Goal: Information Seeking & Learning: Compare options

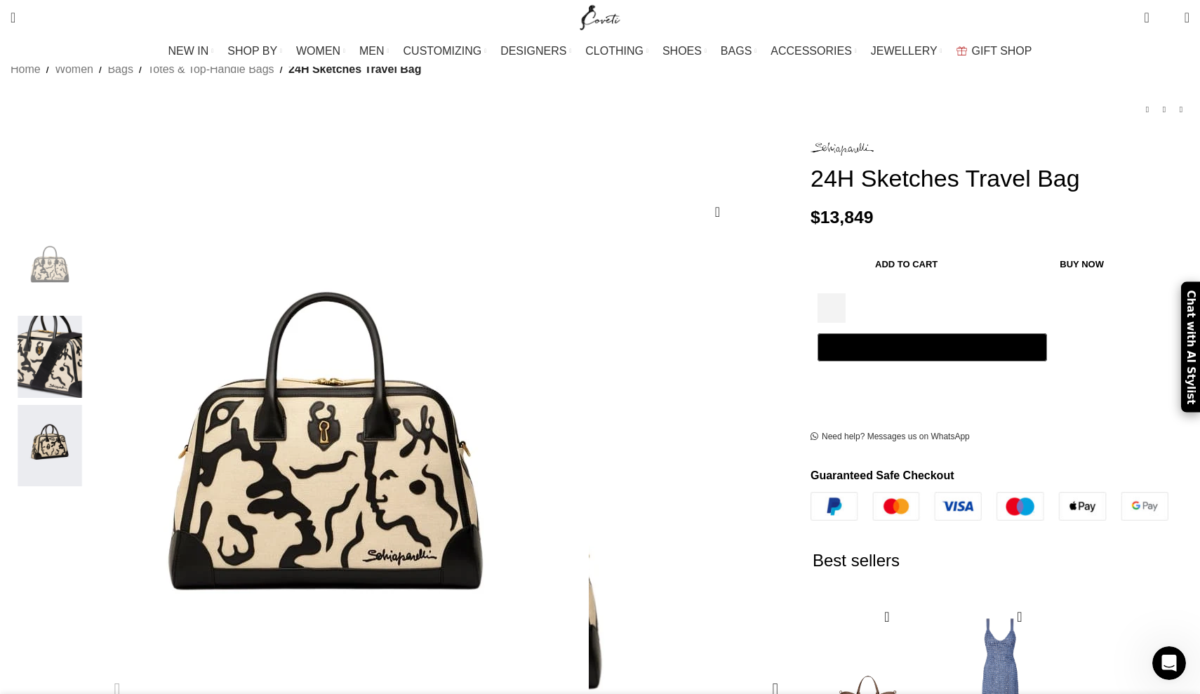
scroll to position [105, 0]
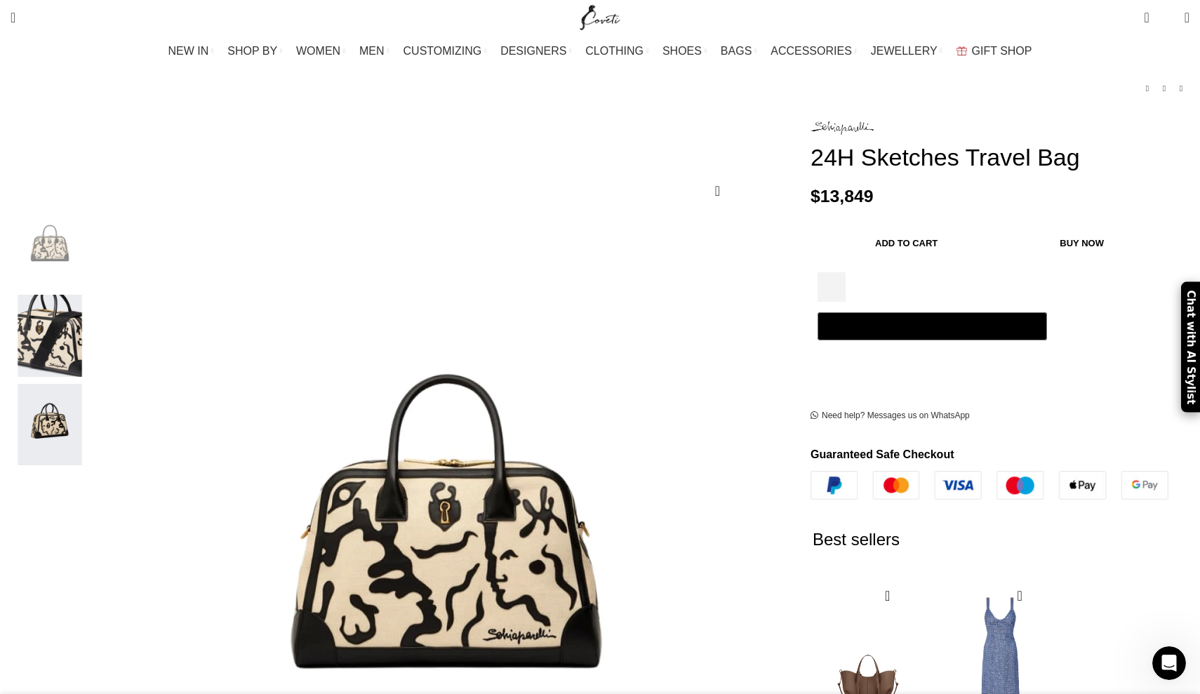
click at [93, 206] on img "1 / 3" at bounding box center [50, 247] width 86 height 82
click at [93, 310] on img "2 / 3" at bounding box center [50, 336] width 86 height 82
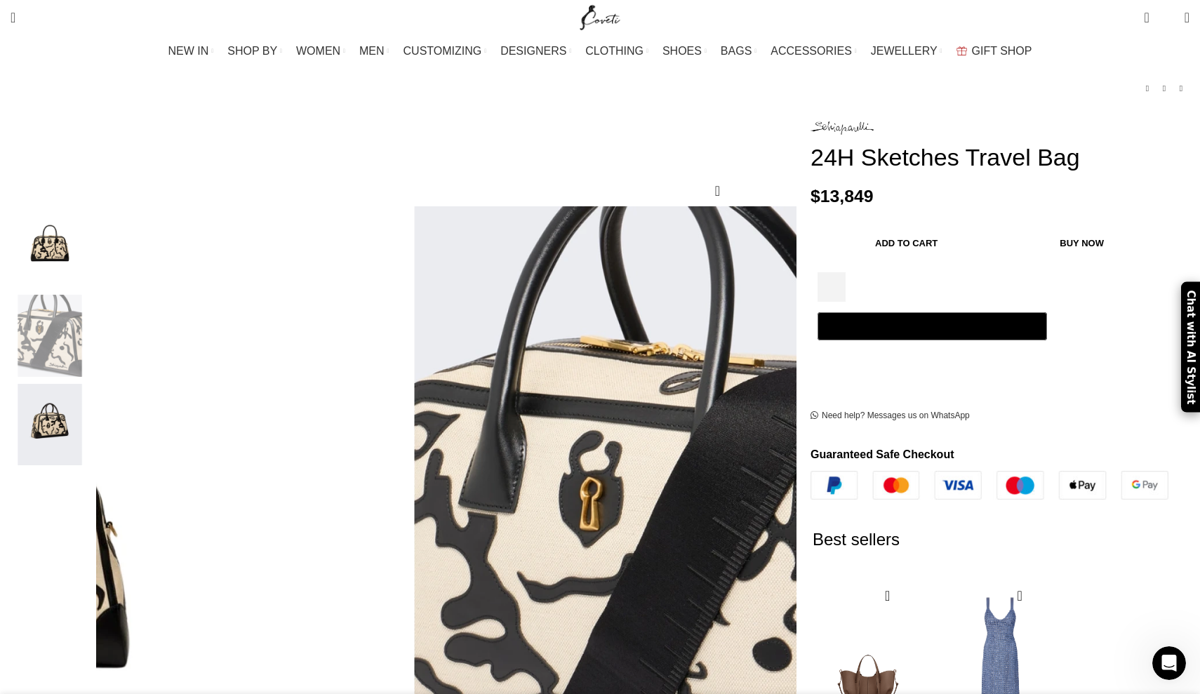
click at [93, 413] on img "3 / 3" at bounding box center [50, 425] width 86 height 82
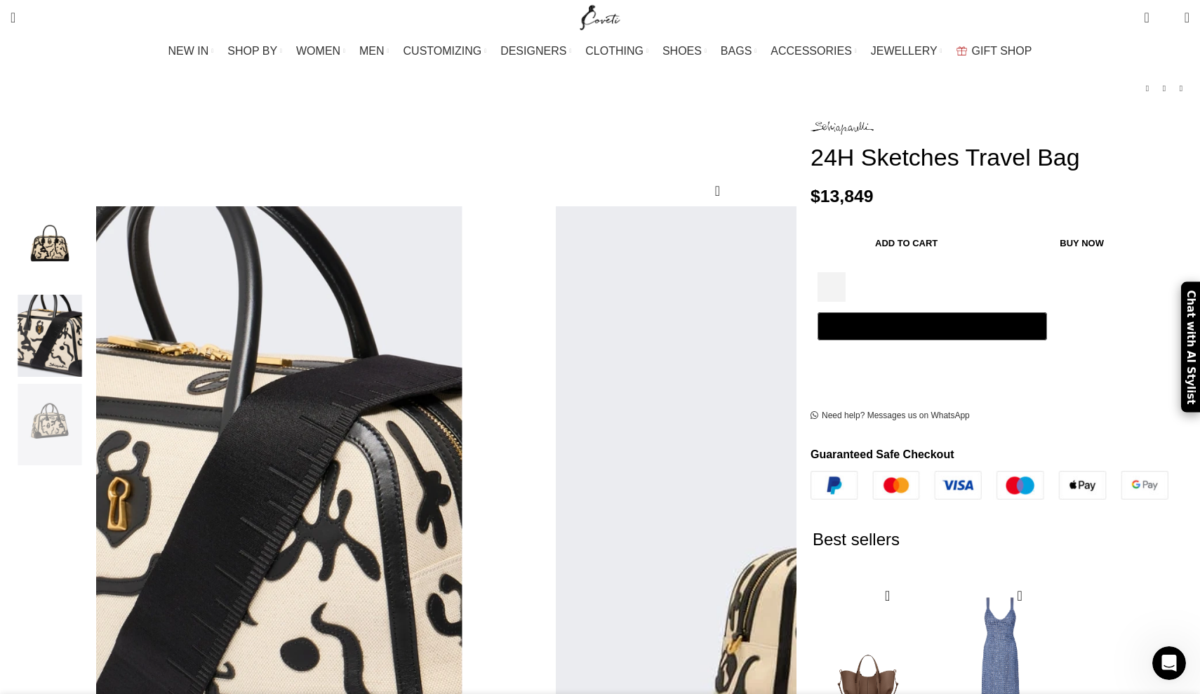
click at [93, 321] on img "2 / 3" at bounding box center [50, 336] width 86 height 82
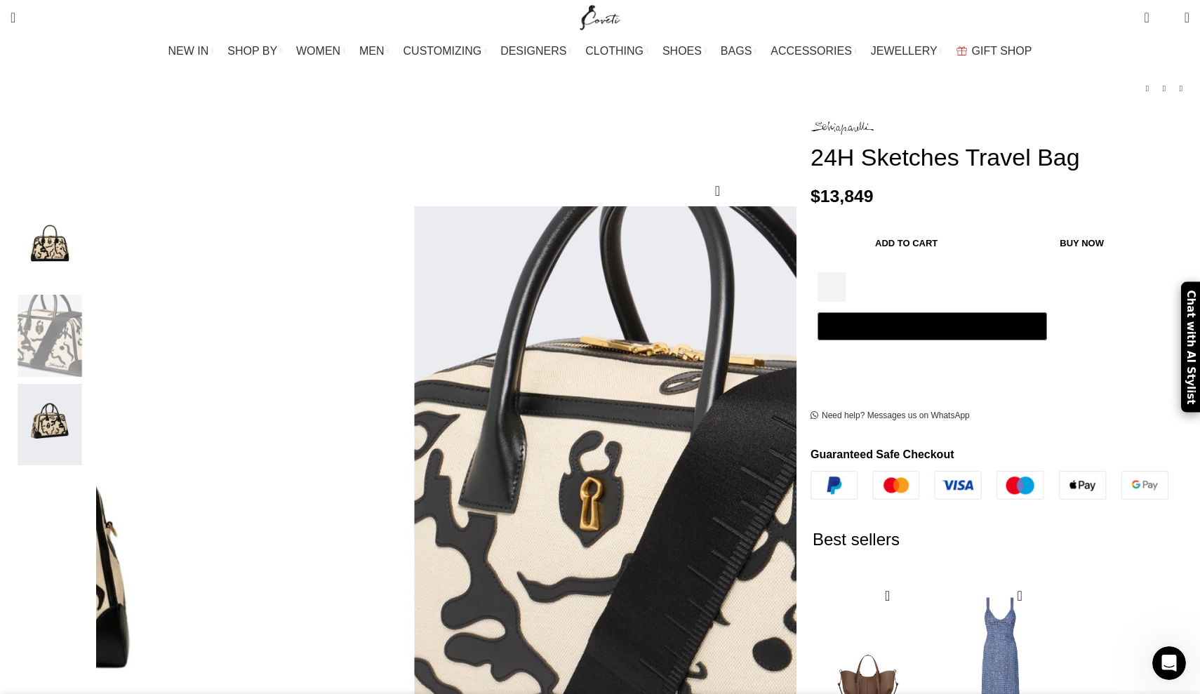
scroll to position [0, 295]
click at [93, 254] on img "1 / 3" at bounding box center [50, 247] width 86 height 82
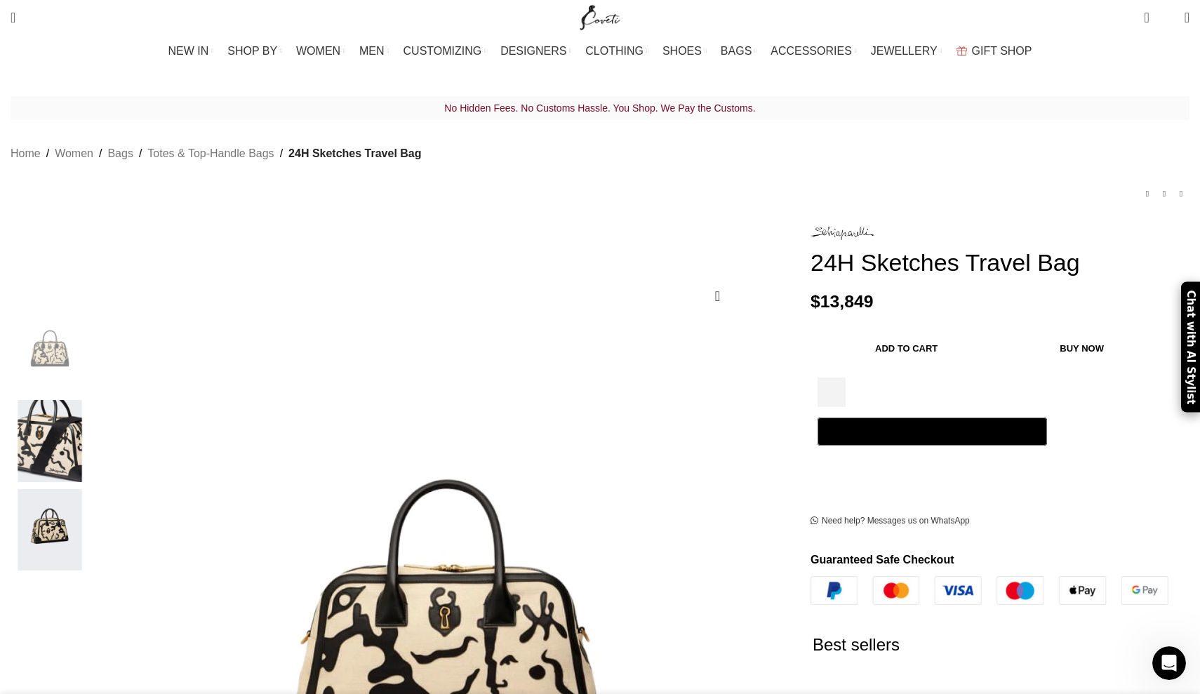
scroll to position [0, 0]
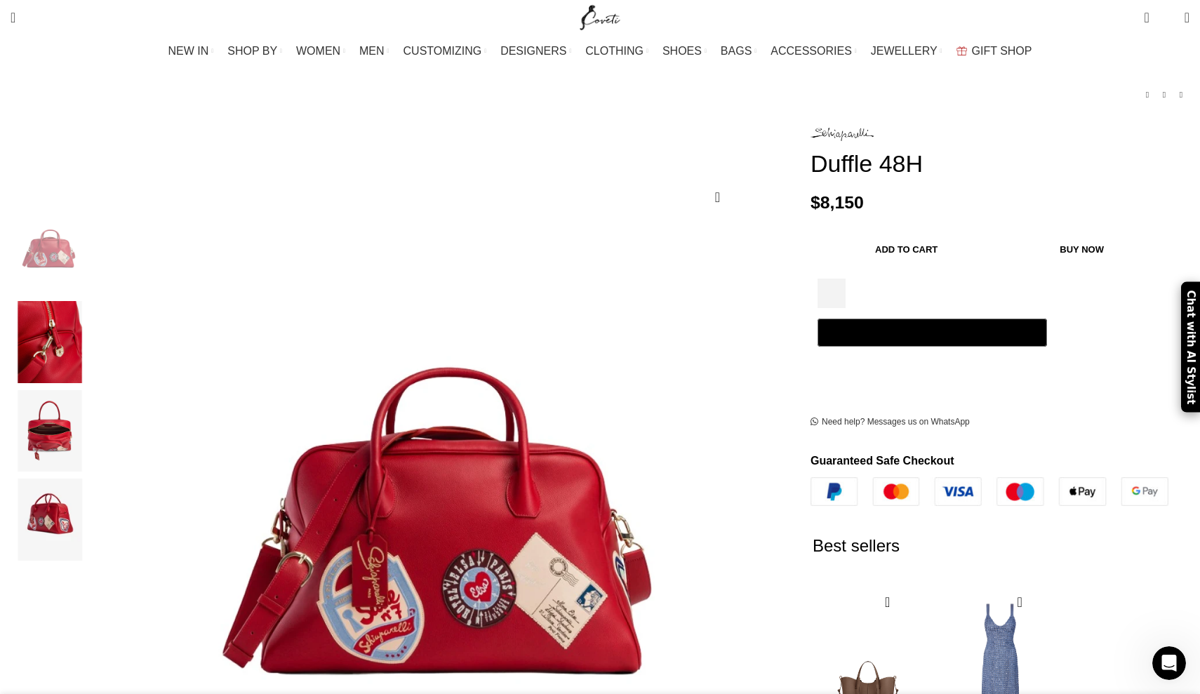
scroll to position [104, 0]
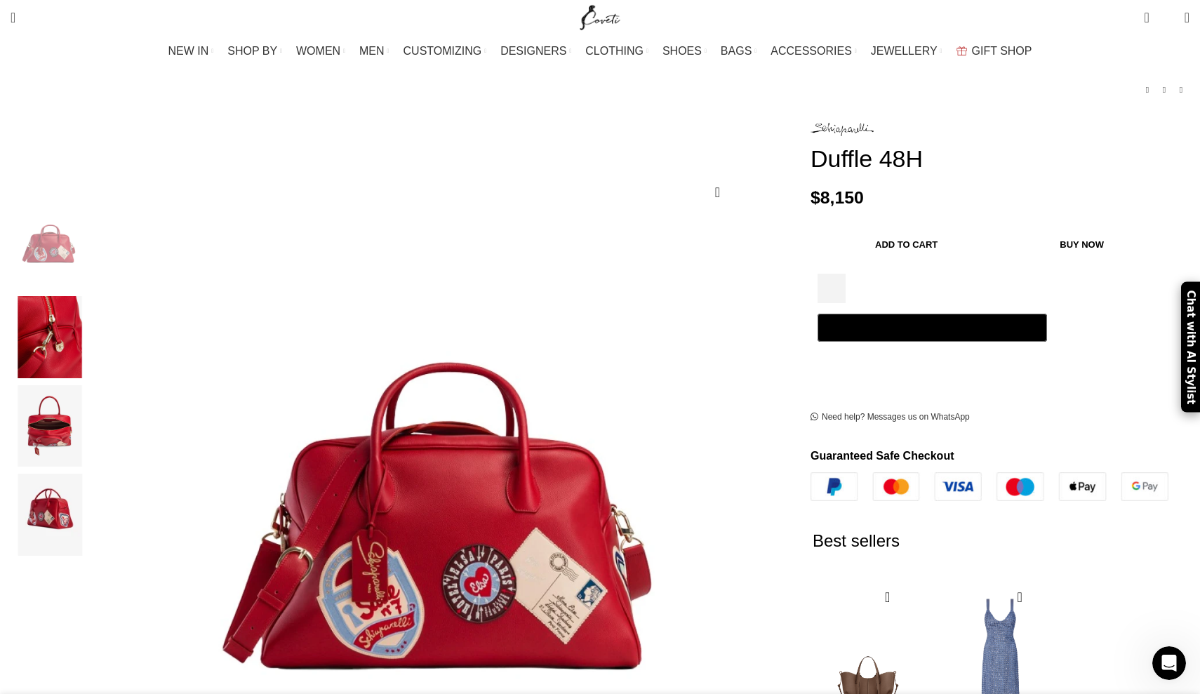
click at [93, 306] on img "2 / 4" at bounding box center [50, 337] width 86 height 82
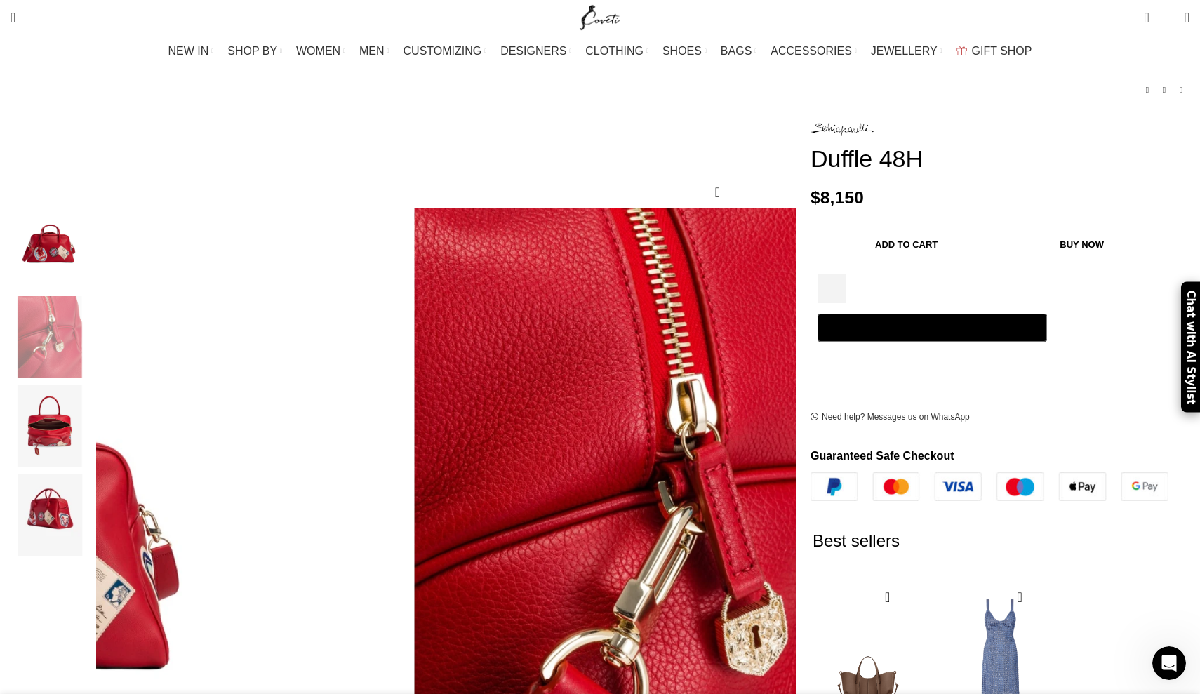
scroll to position [0, 1773]
click at [93, 422] on img "3 / 4" at bounding box center [50, 426] width 86 height 82
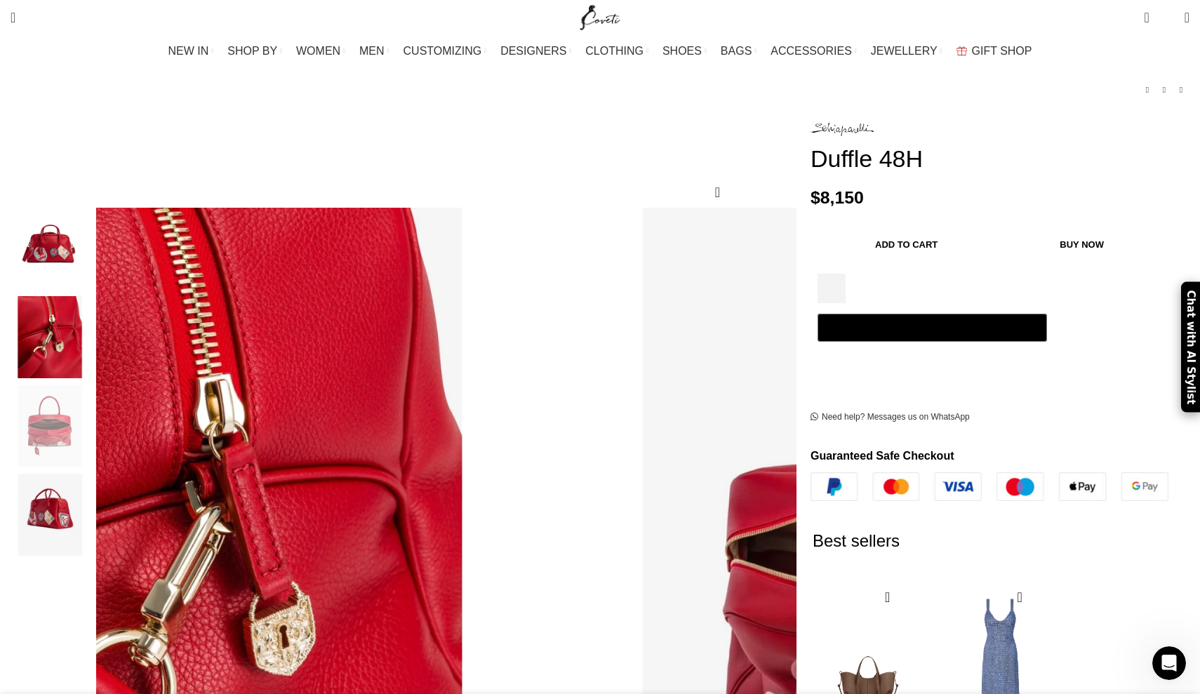
click at [93, 479] on img "4 / 4" at bounding box center [50, 515] width 86 height 82
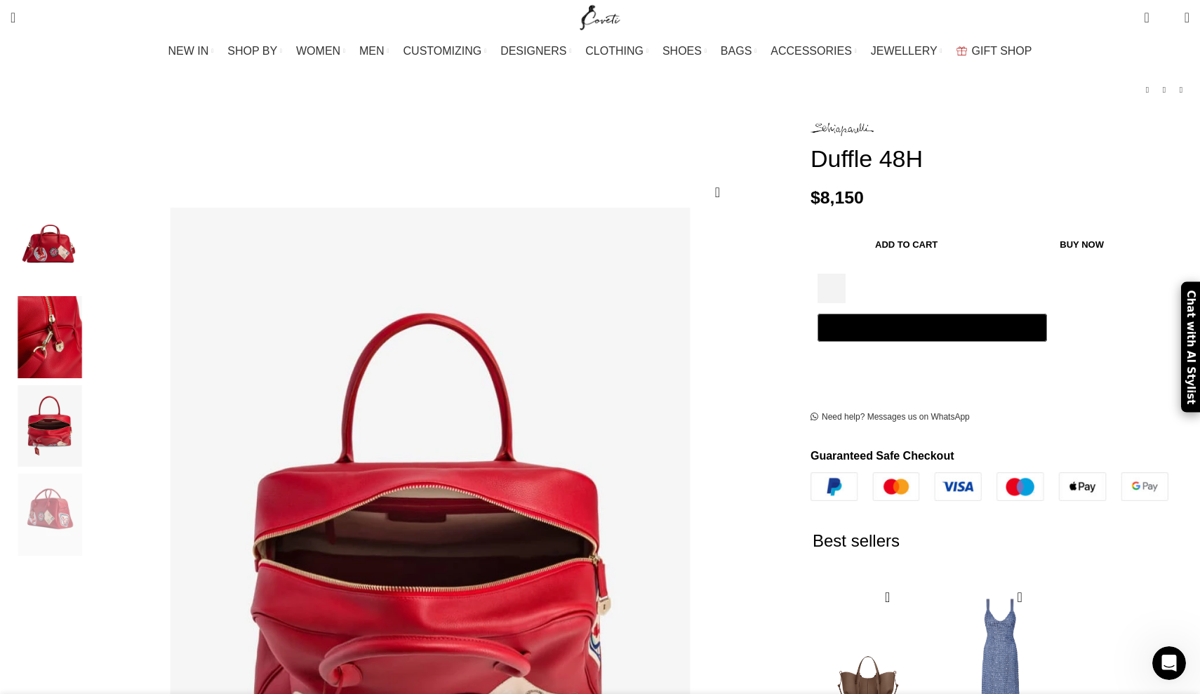
click at [93, 236] on img "1 / 4" at bounding box center [50, 249] width 86 height 82
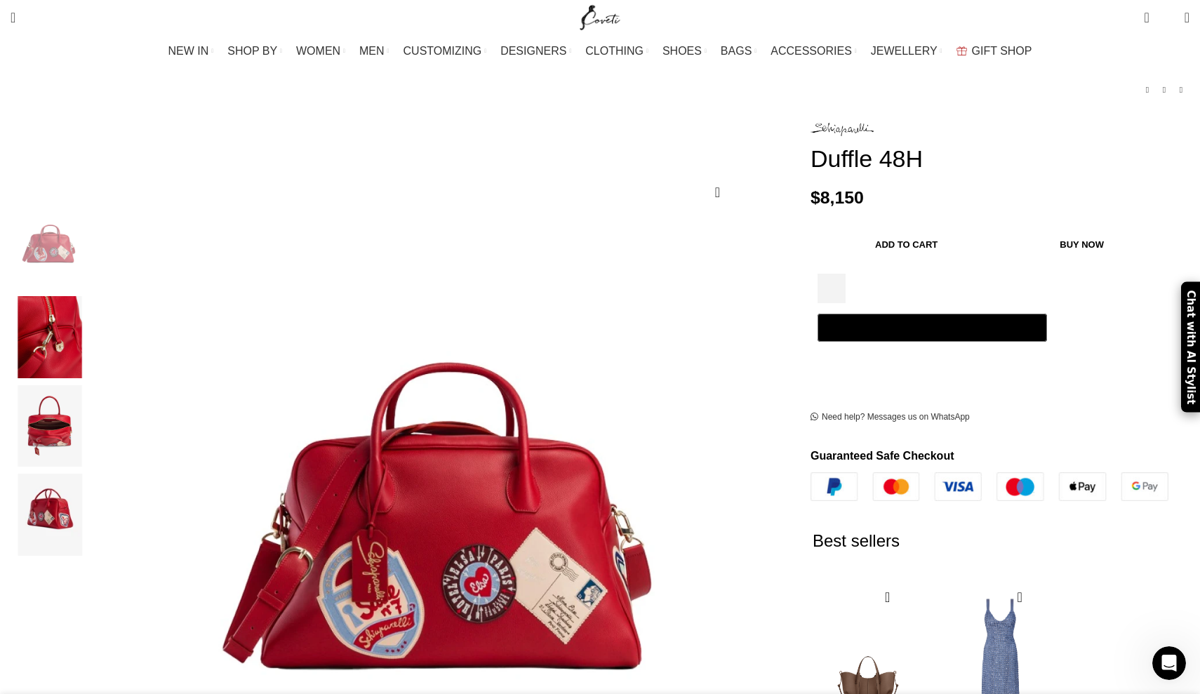
click at [93, 310] on img "2 / 4" at bounding box center [50, 337] width 86 height 82
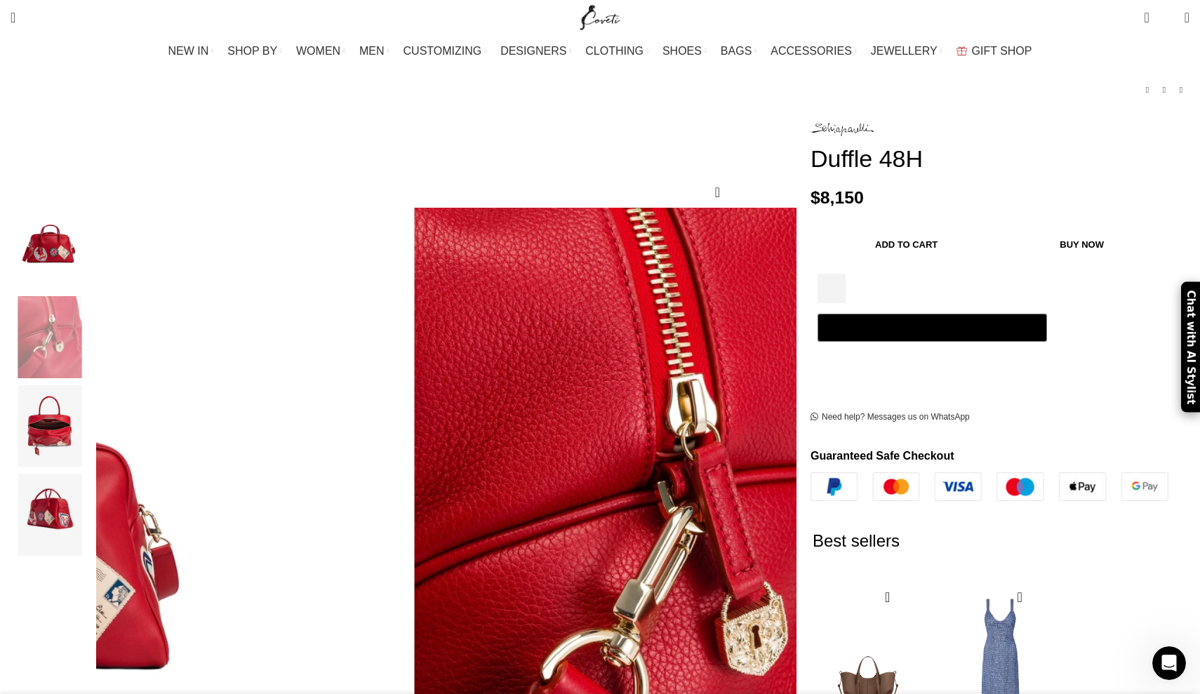
click at [93, 413] on img "3 / 4" at bounding box center [50, 426] width 86 height 82
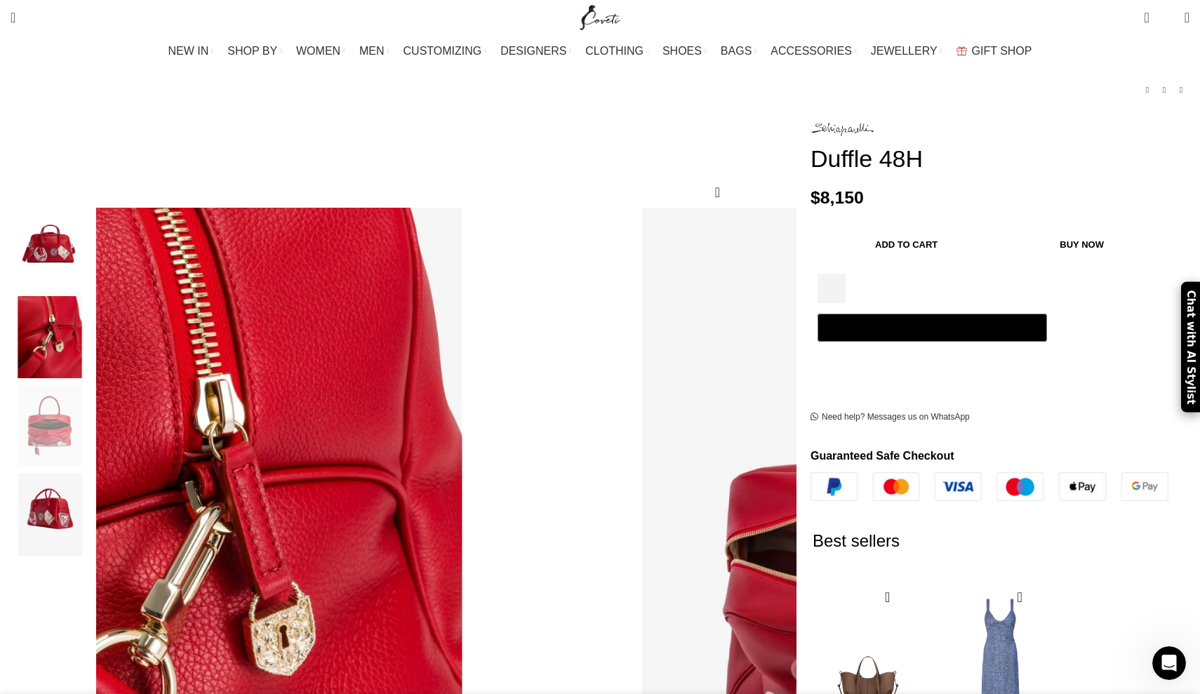
click at [93, 474] on img "4 / 4" at bounding box center [50, 515] width 86 height 82
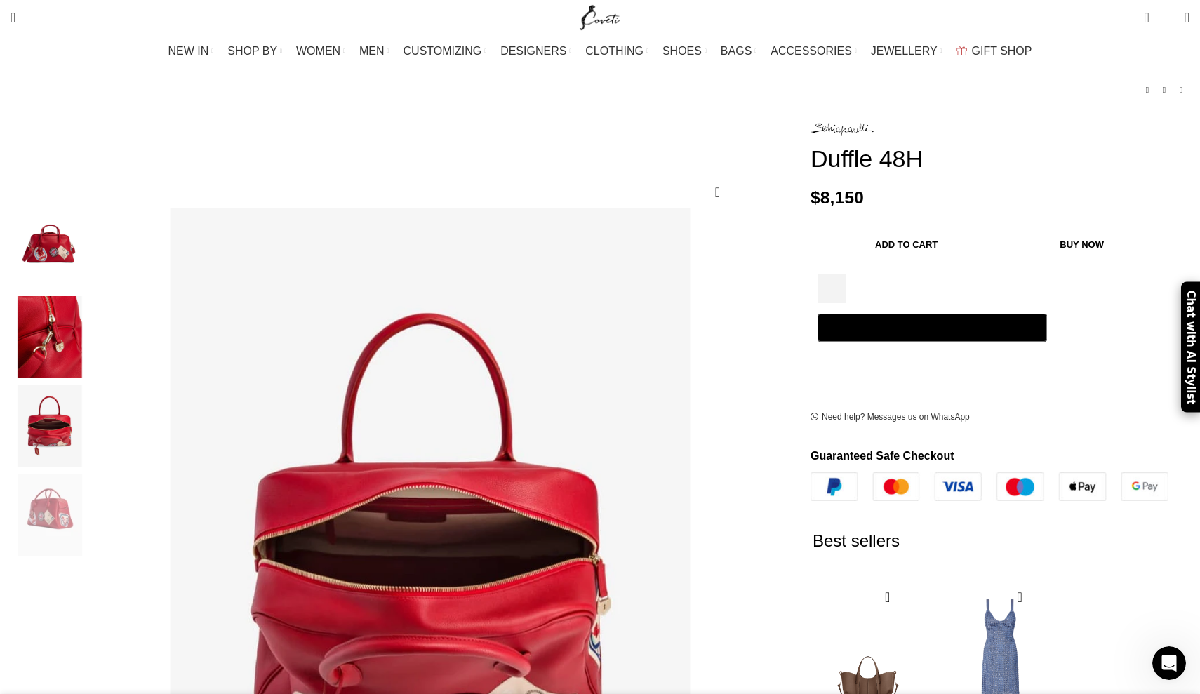
click at [93, 505] on img "4 / 4" at bounding box center [50, 515] width 86 height 82
click at [93, 208] on img "1 / 4" at bounding box center [50, 249] width 86 height 82
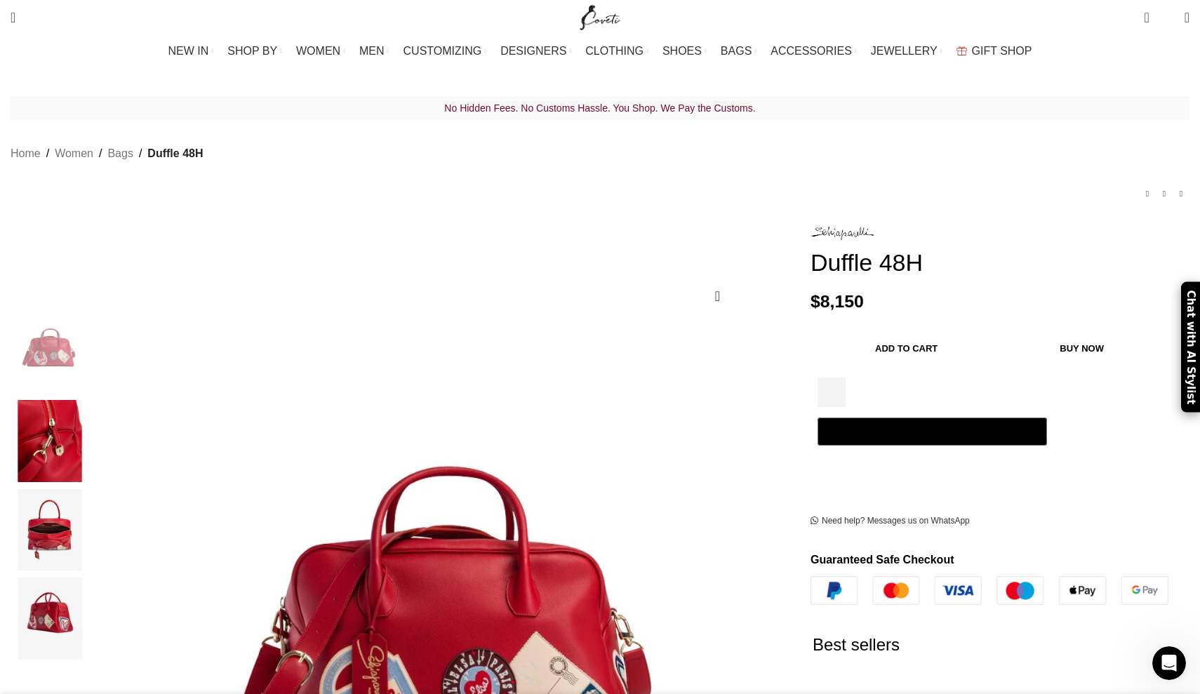
scroll to position [0, 0]
click at [93, 342] on img "1 / 4" at bounding box center [50, 353] width 86 height 82
click at [93, 427] on img "2 / 4" at bounding box center [50, 441] width 86 height 82
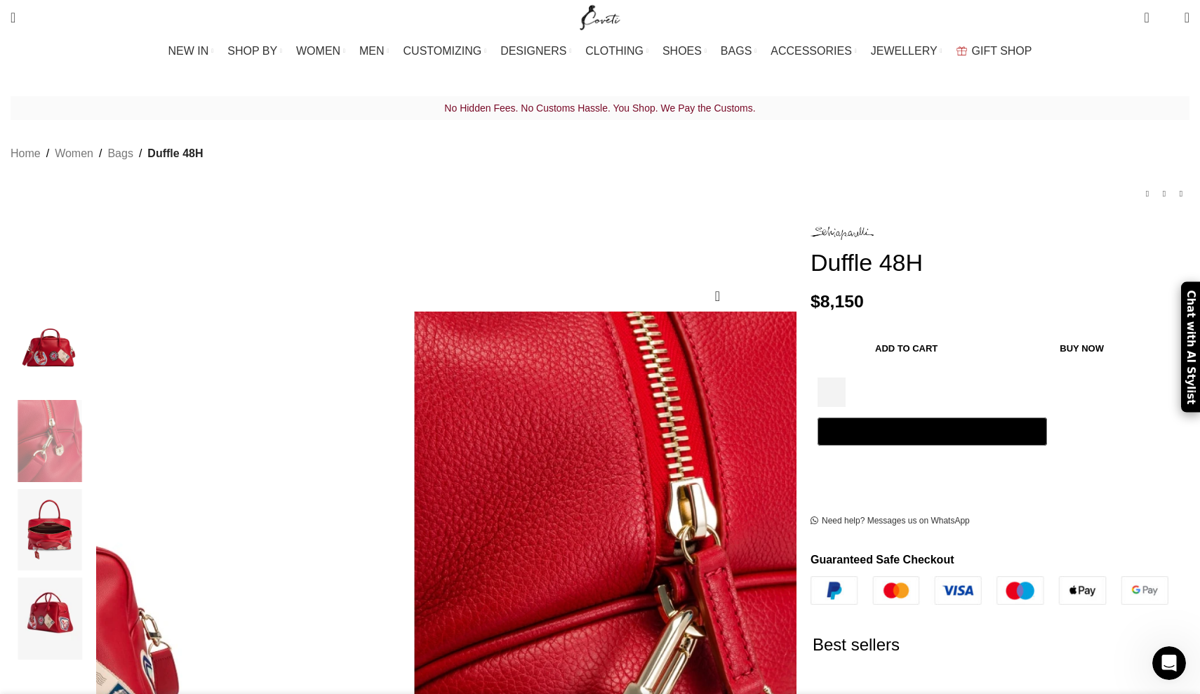
click at [93, 527] on img "3 / 4" at bounding box center [50, 530] width 86 height 82
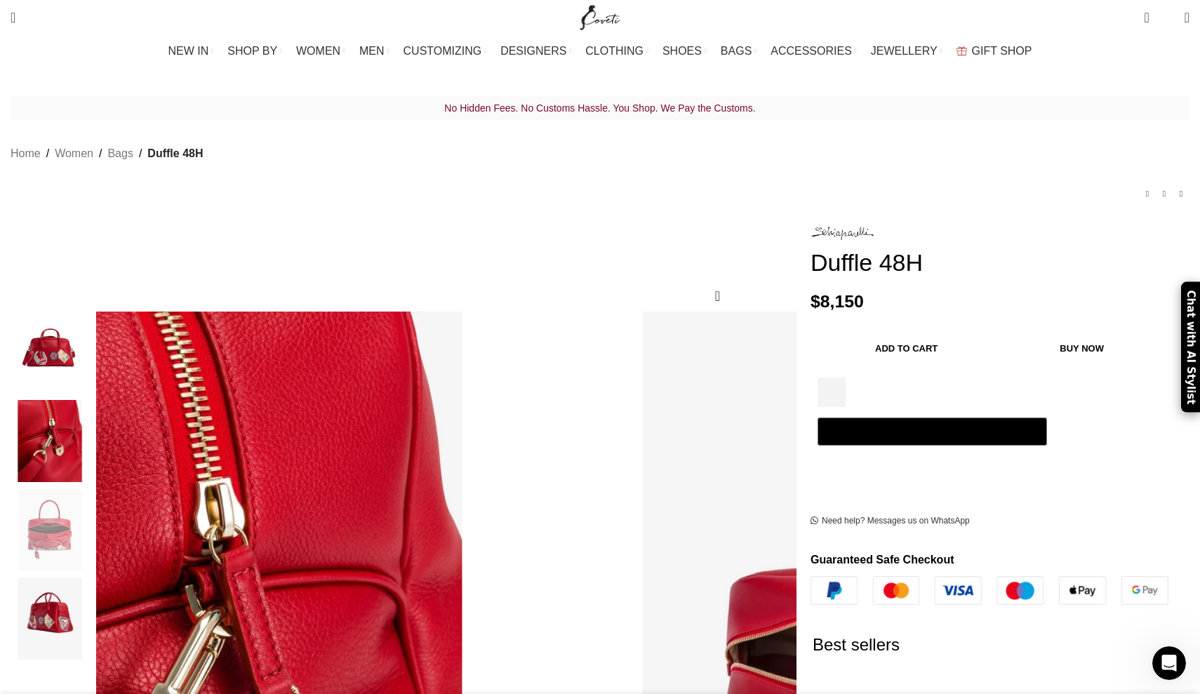
click at [93, 591] on img "4 / 4" at bounding box center [50, 619] width 86 height 82
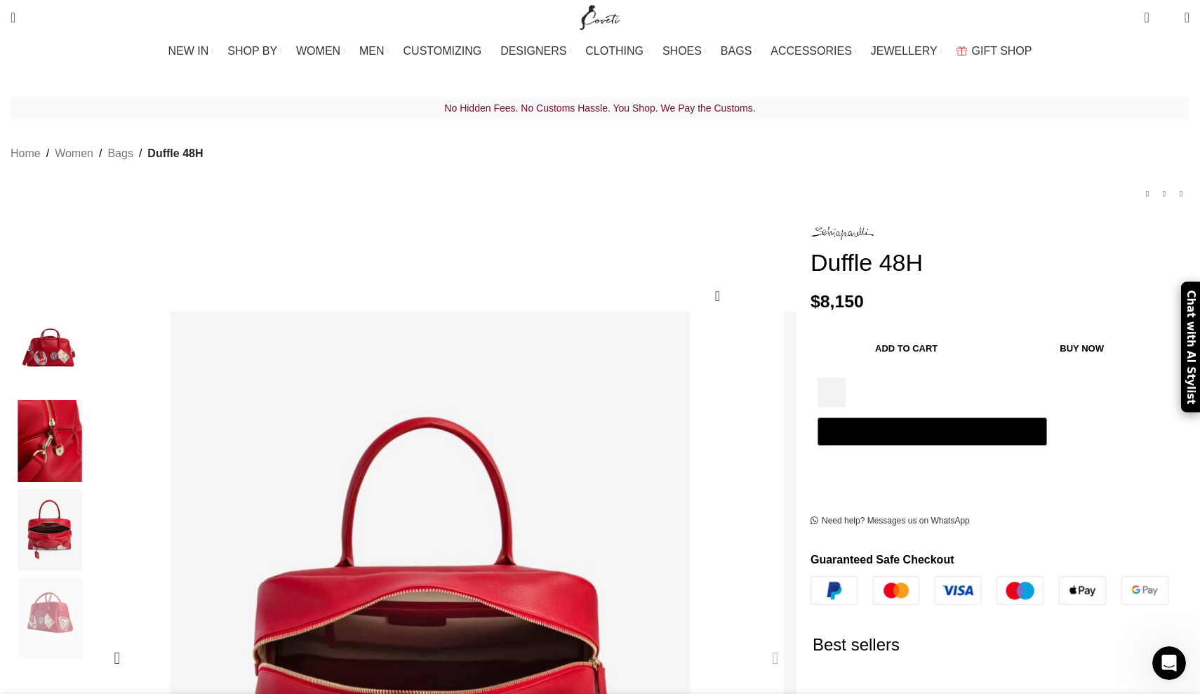
scroll to position [0, 2068]
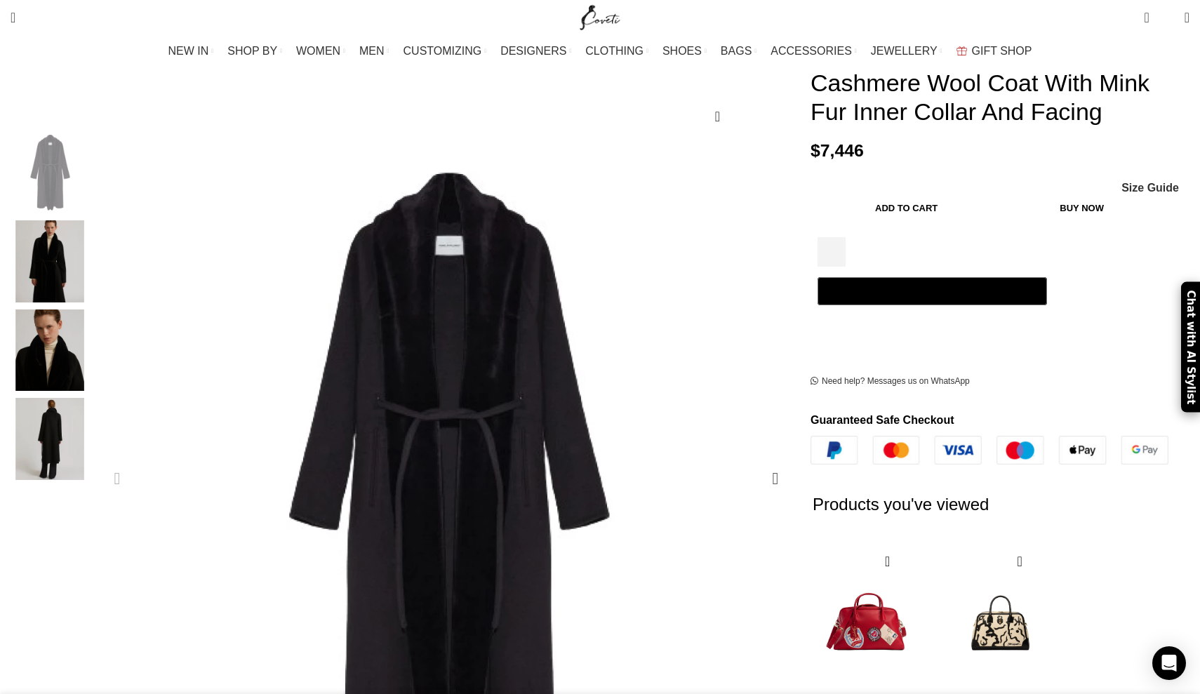
scroll to position [180, 0]
click at [758, 460] on div "Next slide" at bounding box center [775, 477] width 35 height 35
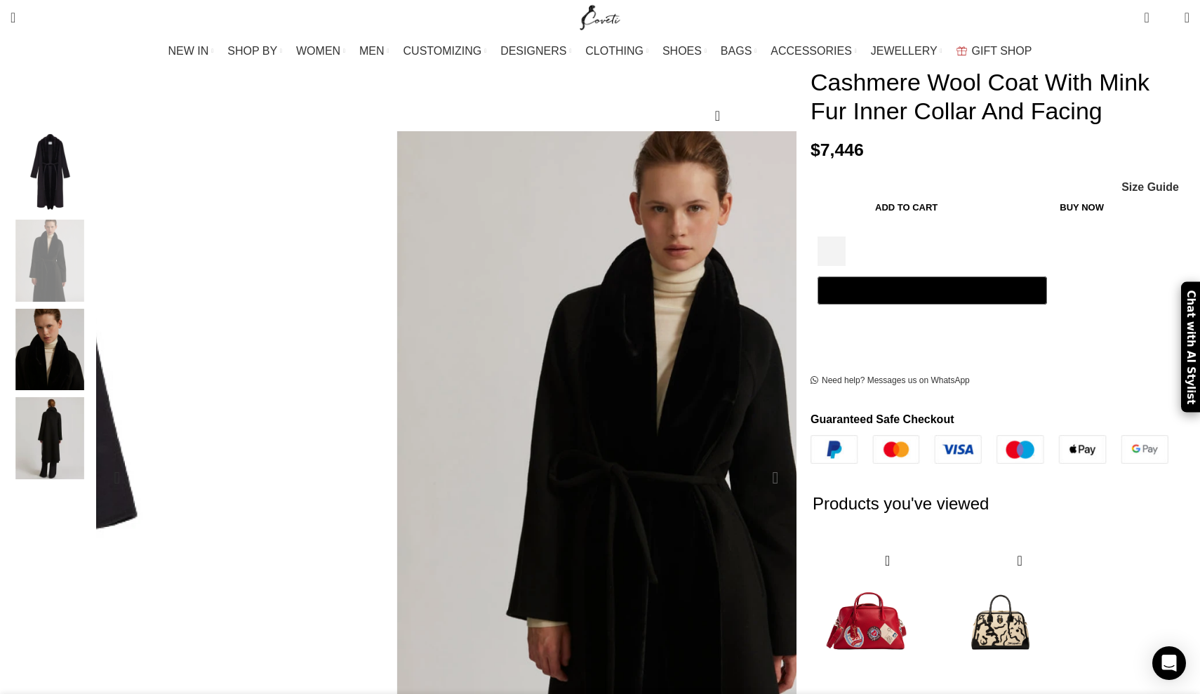
click at [758, 460] on div "Next slide" at bounding box center [775, 477] width 35 height 35
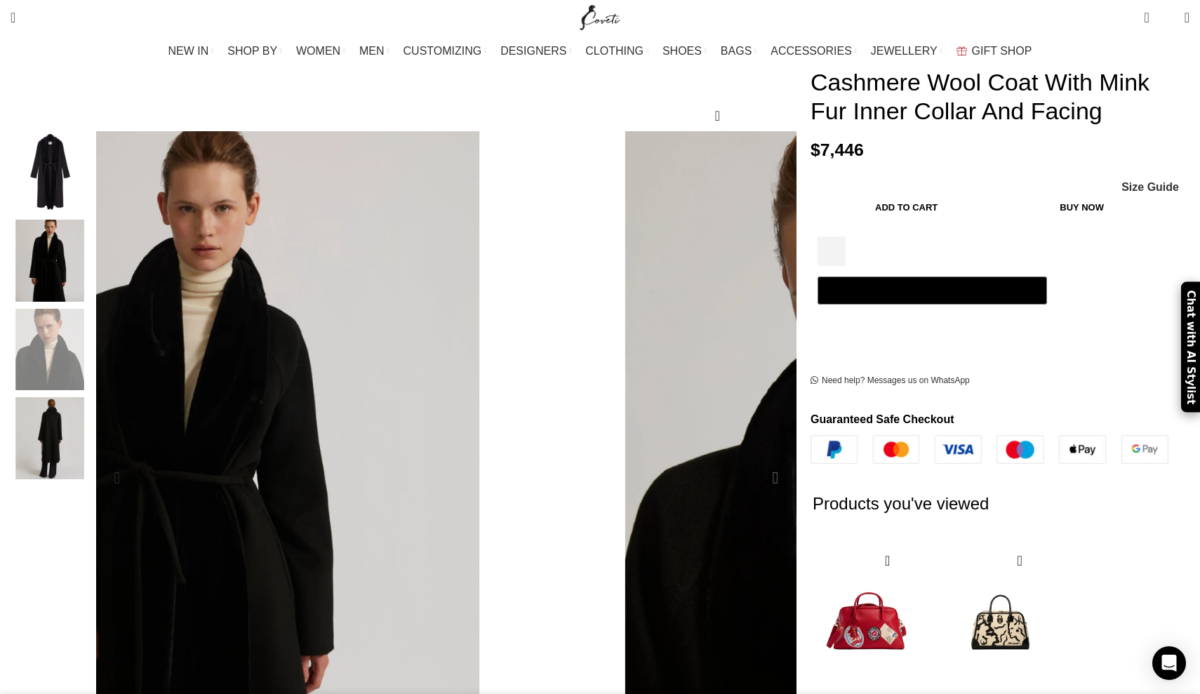
click at [758, 460] on div "Next slide" at bounding box center [775, 477] width 35 height 35
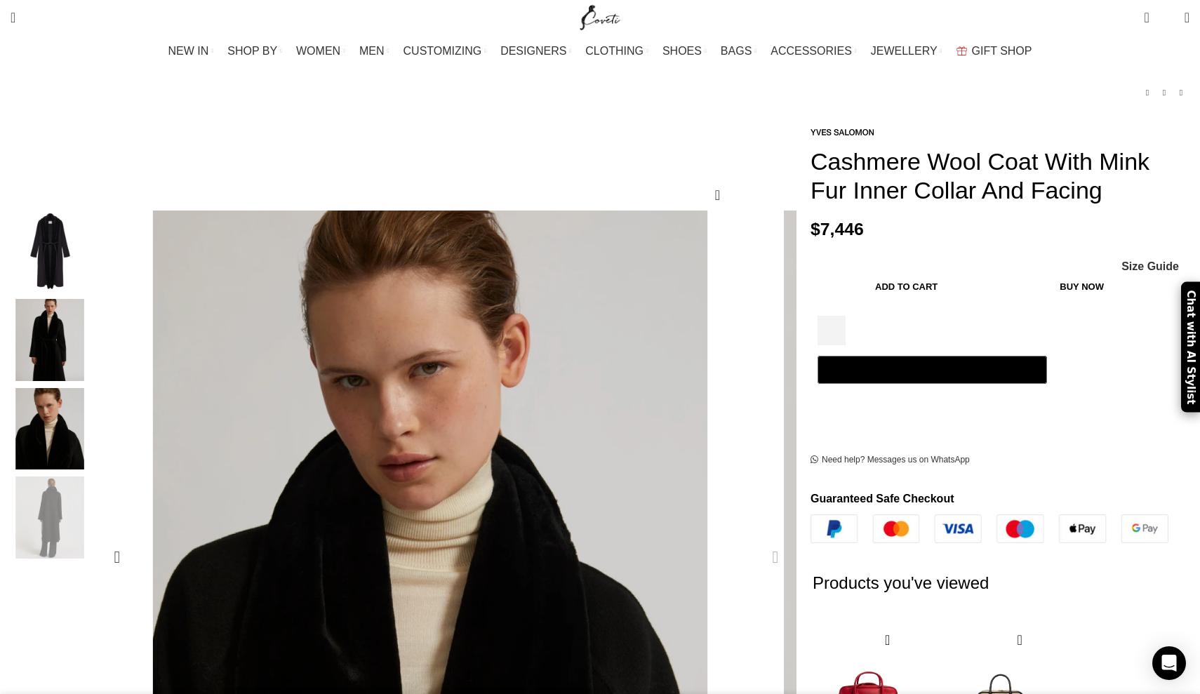
scroll to position [0, 148]
click at [758, 540] on div "Next slide" at bounding box center [775, 557] width 35 height 35
click at [135, 540] on div "Previous slide" at bounding box center [117, 557] width 35 height 35
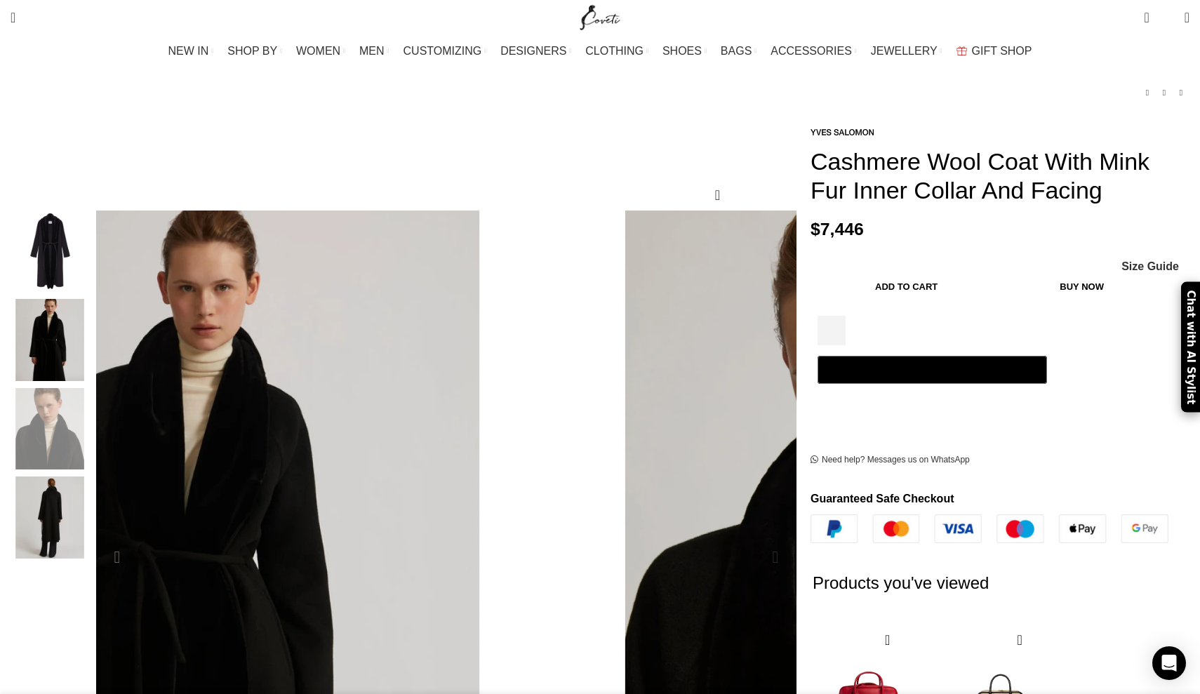
click at [135, 540] on div "Previous slide" at bounding box center [117, 557] width 35 height 35
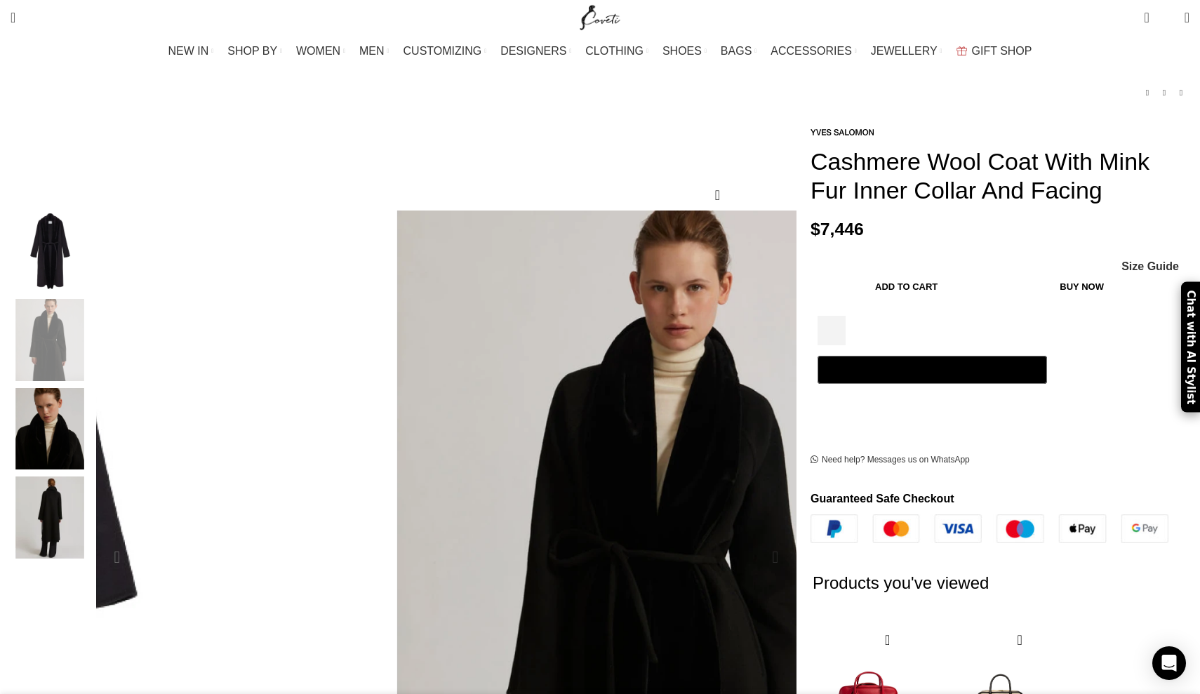
click at [135, 540] on div "Previous slide" at bounding box center [117, 557] width 35 height 35
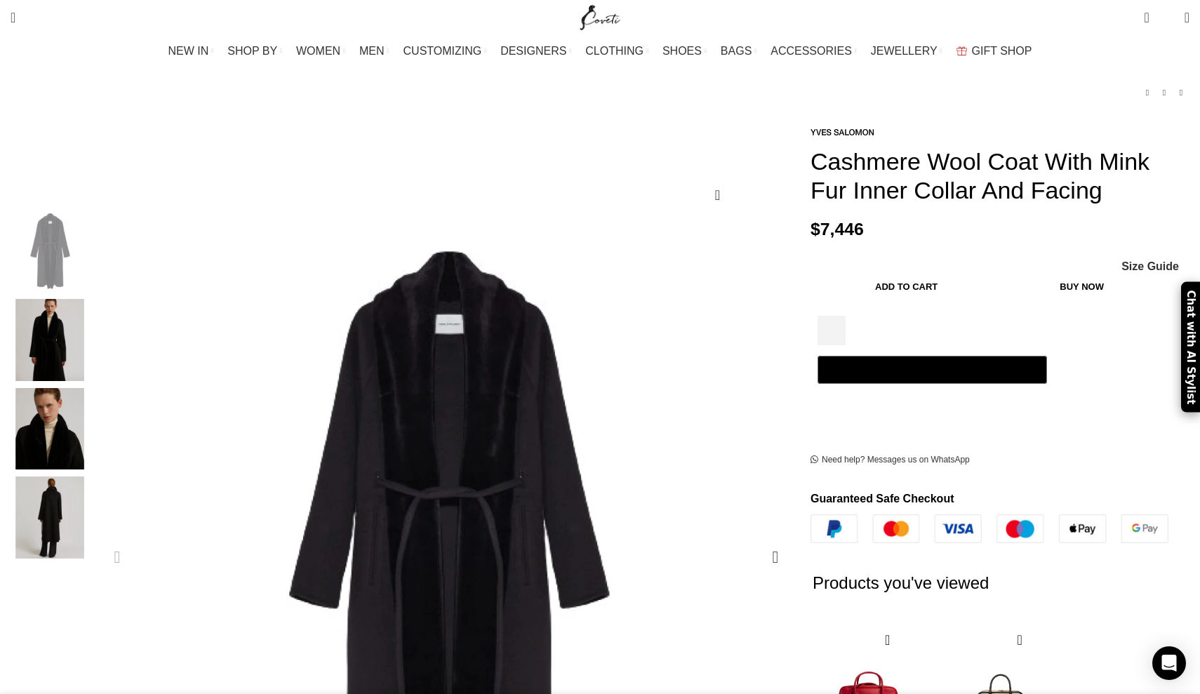
click at [135, 540] on div "Previous slide" at bounding box center [117, 557] width 35 height 35
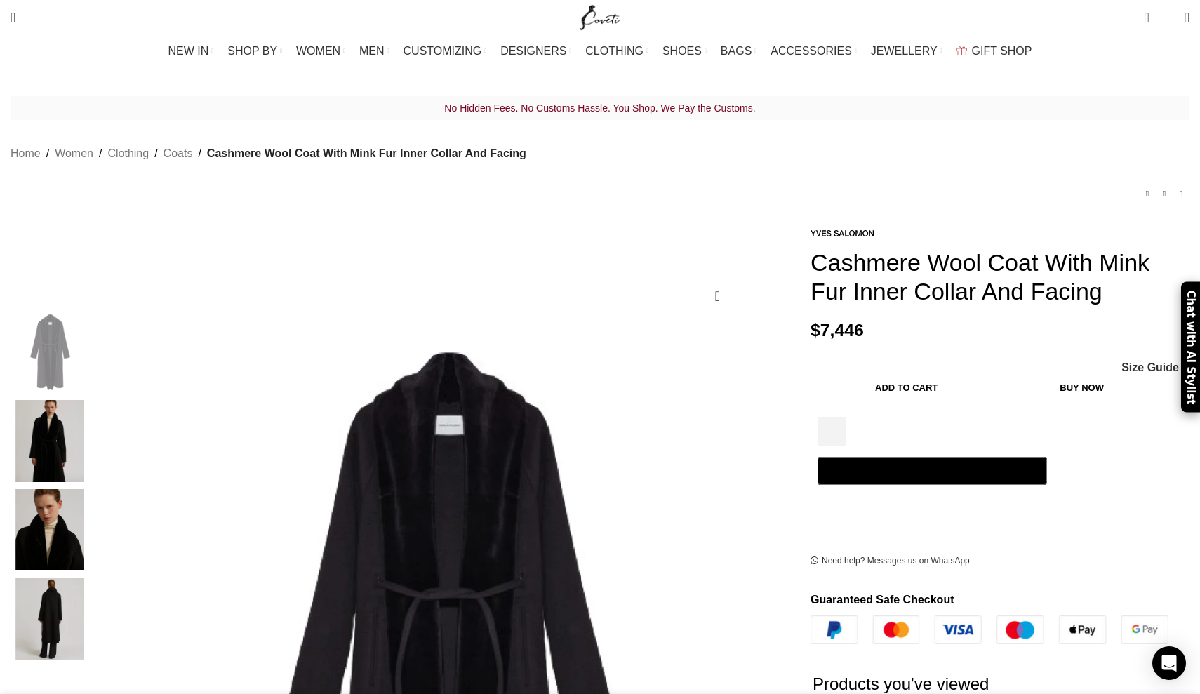
scroll to position [0, 0]
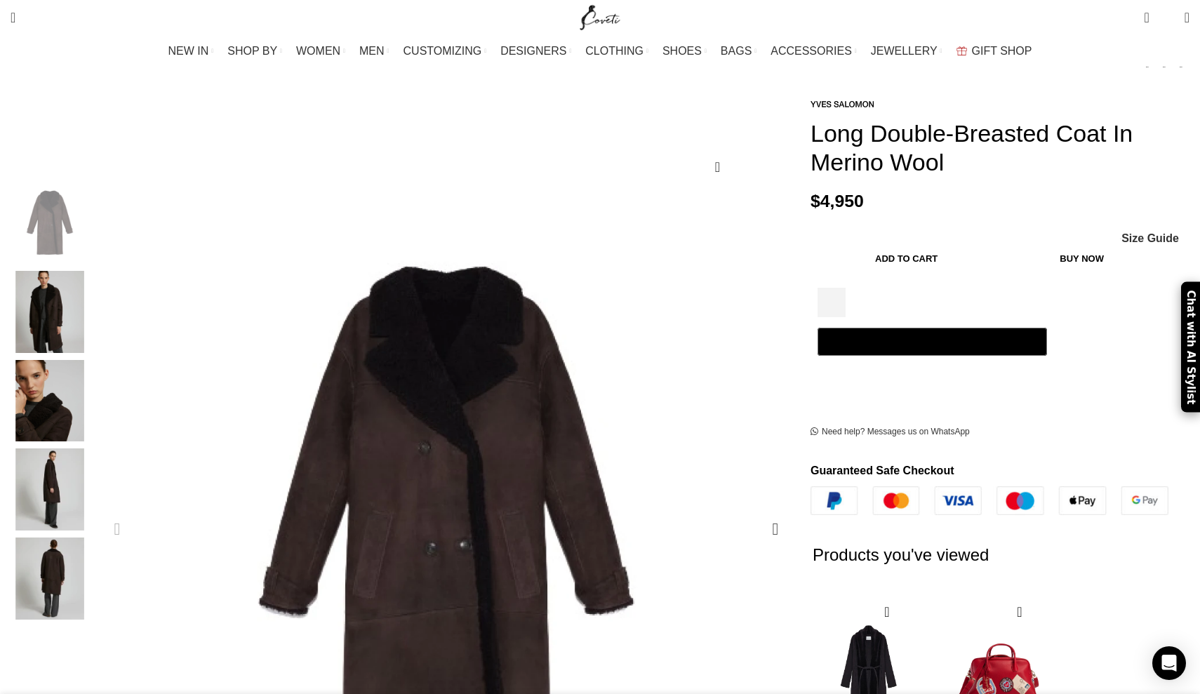
scroll to position [128, 0]
click at [758, 512] on div "Next slide" at bounding box center [775, 529] width 35 height 35
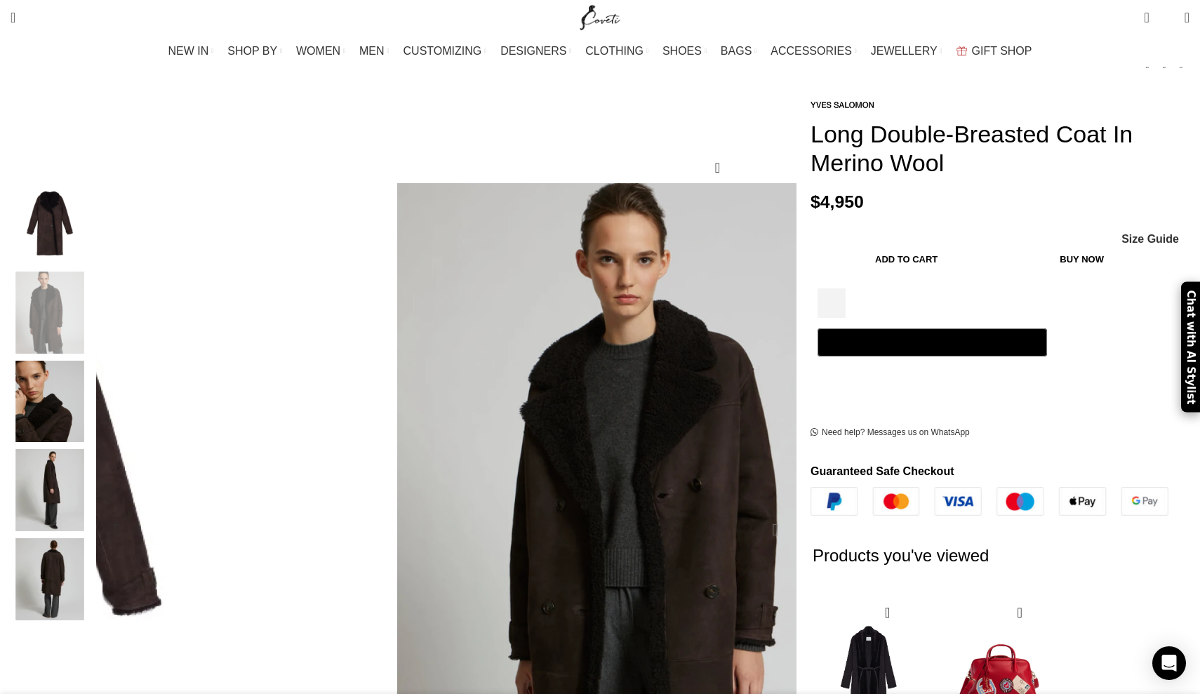
click at [758, 512] on div "Next slide" at bounding box center [775, 529] width 35 height 35
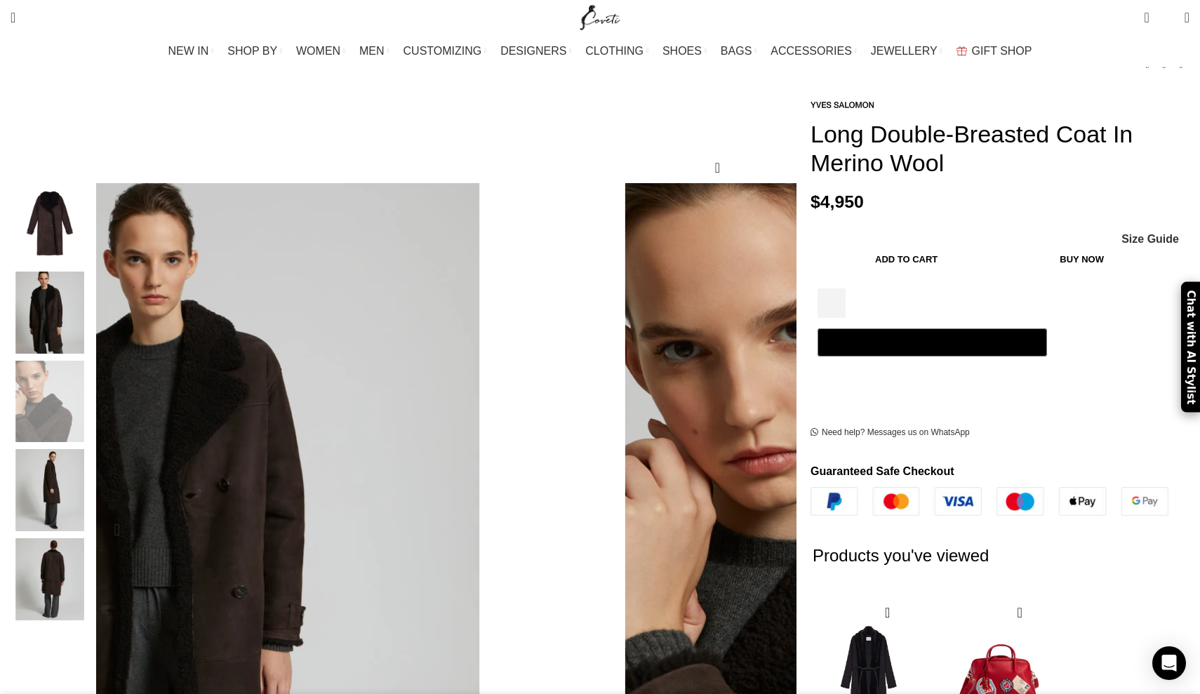
click at [758, 512] on div "Next slide" at bounding box center [775, 529] width 35 height 35
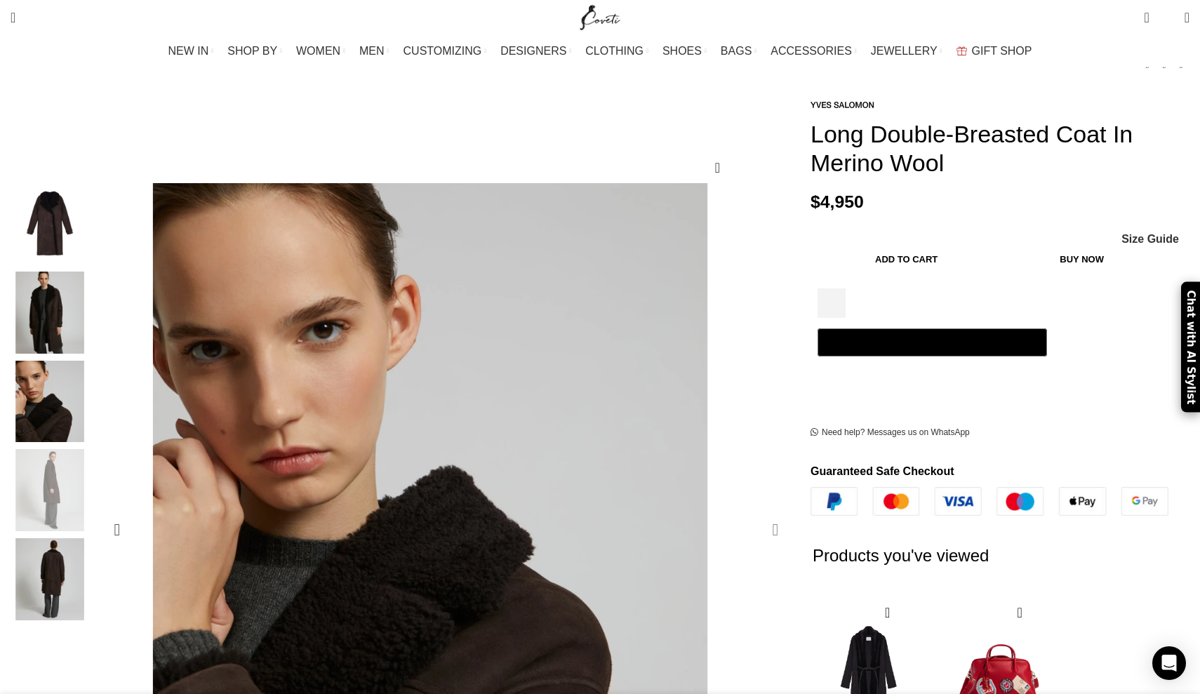
click at [758, 512] on div "Next slide" at bounding box center [775, 529] width 35 height 35
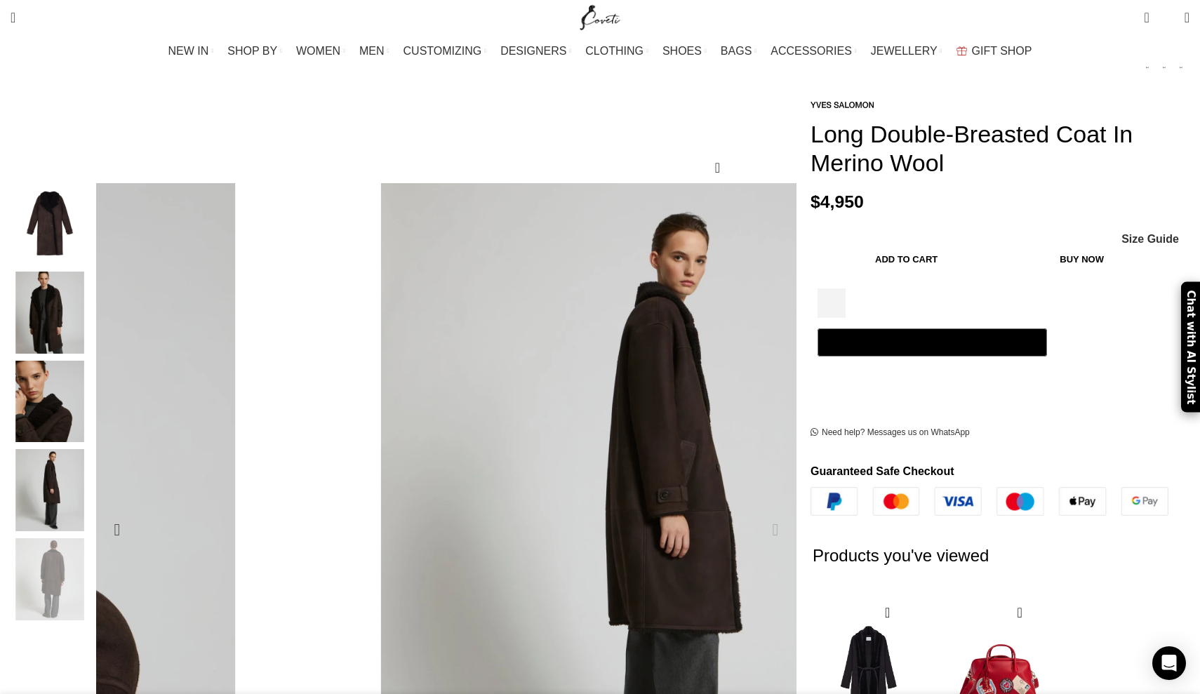
click at [758, 512] on div "Next slide" at bounding box center [775, 529] width 35 height 35
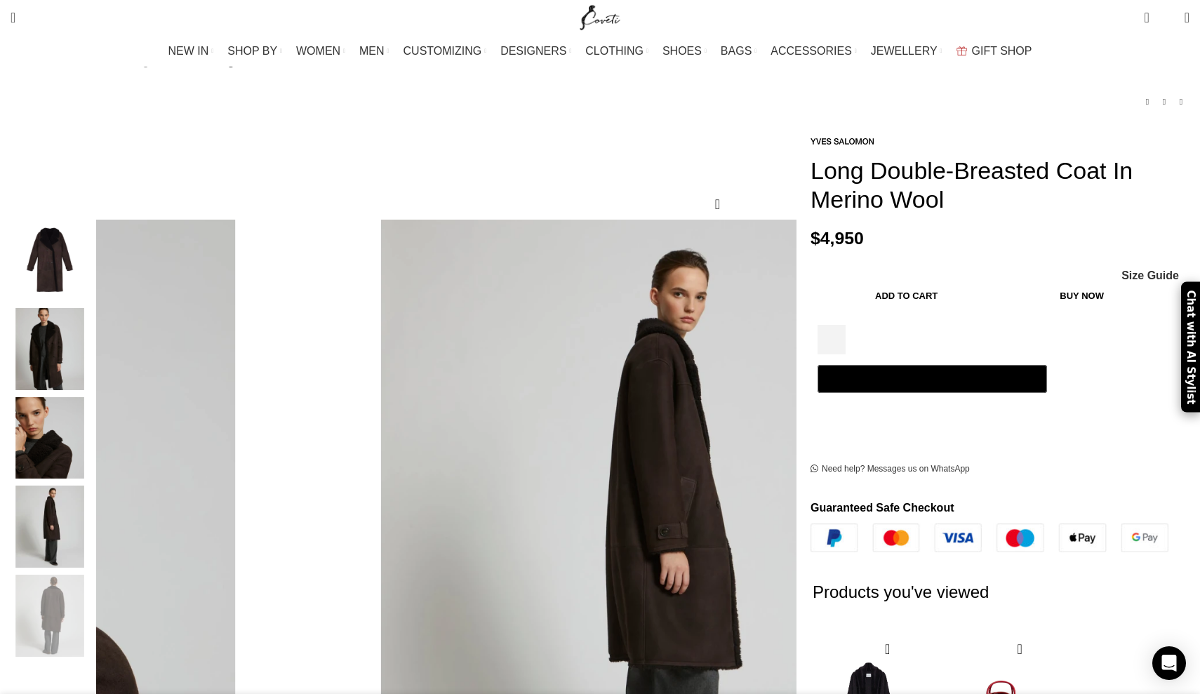
scroll to position [164, 0]
